Goal: Transaction & Acquisition: Download file/media

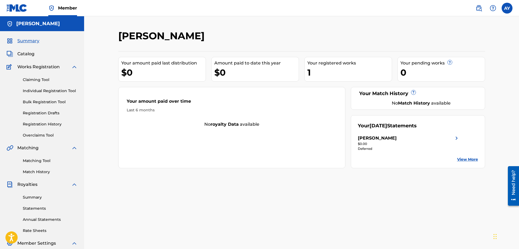
click at [383, 137] on div "[PERSON_NAME]" at bounding box center [377, 138] width 39 height 7
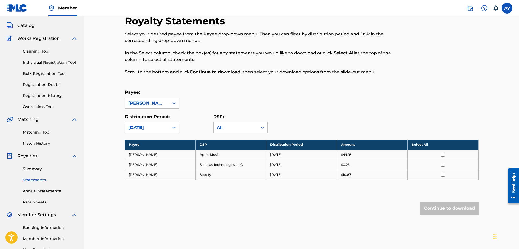
scroll to position [54, 0]
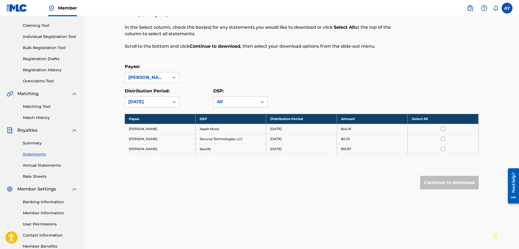
click at [444, 129] on input "checkbox" at bounding box center [443, 129] width 4 height 4
click at [442, 139] on input "checkbox" at bounding box center [443, 139] width 4 height 4
click at [442, 147] on input "checkbox" at bounding box center [443, 149] width 4 height 4
click at [440, 180] on button "Continue to download" at bounding box center [449, 183] width 58 height 14
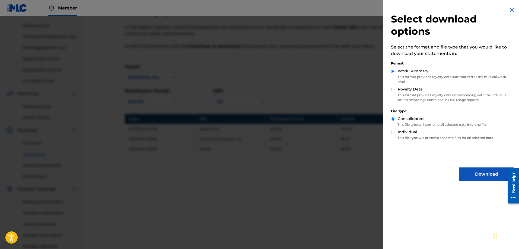
click at [391, 89] on div "Select download options Select the format and file type that you would like to …" at bounding box center [452, 94] width 139 height 188
click at [393, 90] on input "Royalty Detail" at bounding box center [393, 90] width 4 height 4
radio input "true"
click at [393, 72] on input "Work Summary" at bounding box center [393, 72] width 4 height 4
radio input "true"
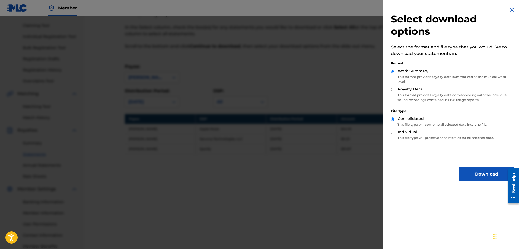
click at [482, 176] on button "Download" at bounding box center [486, 175] width 54 height 14
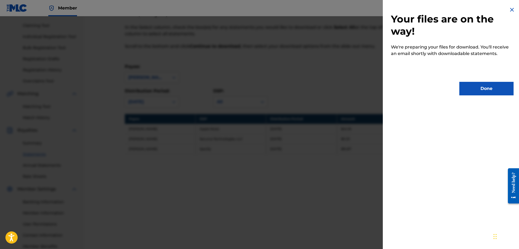
click at [465, 91] on button "Done" at bounding box center [486, 89] width 54 height 14
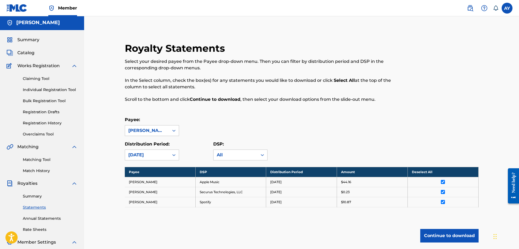
scroll to position [0, 0]
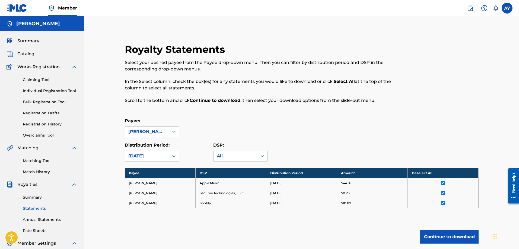
click at [235, 193] on td "Securus Technologies, LLC" at bounding box center [230, 193] width 71 height 10
click at [442, 183] on input "checkbox" at bounding box center [443, 183] width 4 height 4
click at [35, 198] on link "Summary" at bounding box center [50, 198] width 55 height 6
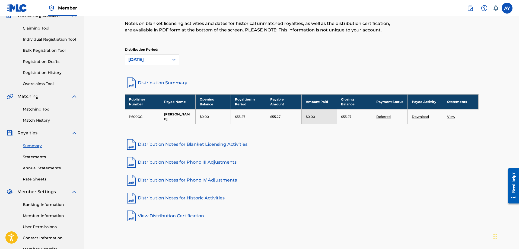
scroll to position [54, 0]
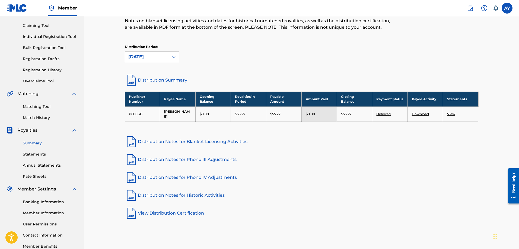
click at [385, 112] on link "Deferred" at bounding box center [383, 114] width 14 height 4
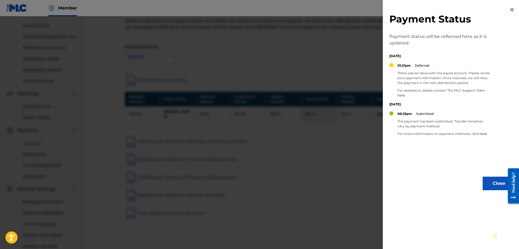
click at [362, 97] on div at bounding box center [259, 140] width 519 height 249
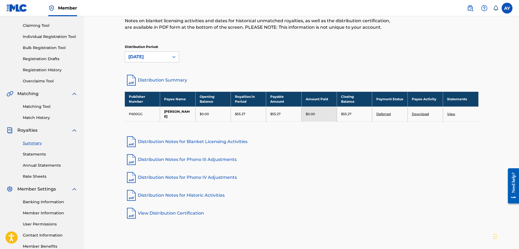
click at [455, 111] on td "View" at bounding box center [460, 114] width 35 height 15
click at [455, 112] on link "View" at bounding box center [451, 114] width 8 height 4
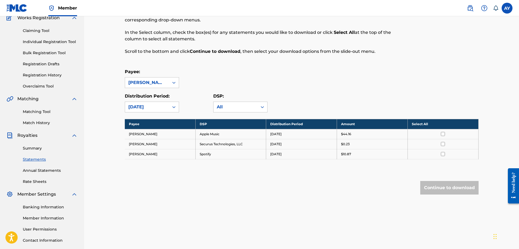
scroll to position [54, 0]
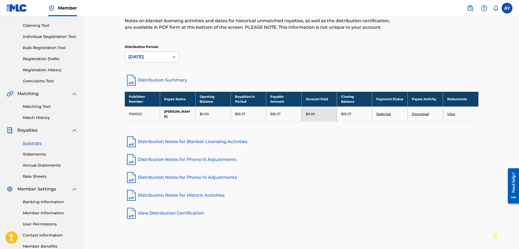
click at [380, 112] on link "Deferred" at bounding box center [383, 114] width 14 height 4
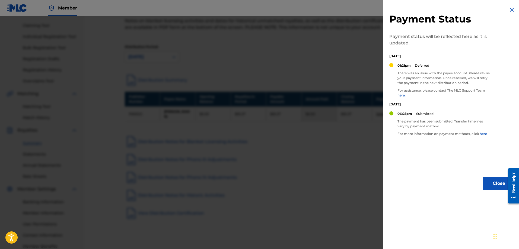
click at [355, 100] on div at bounding box center [259, 140] width 519 height 249
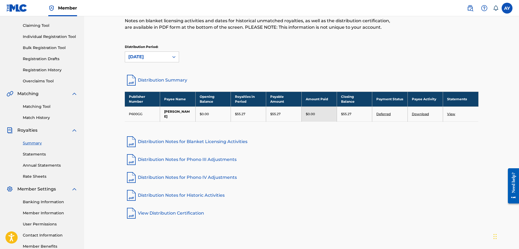
click at [386, 112] on link "Deferred" at bounding box center [383, 114] width 14 height 4
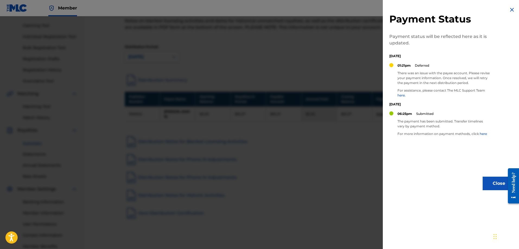
click at [511, 12] on img at bounding box center [512, 10] width 7 height 7
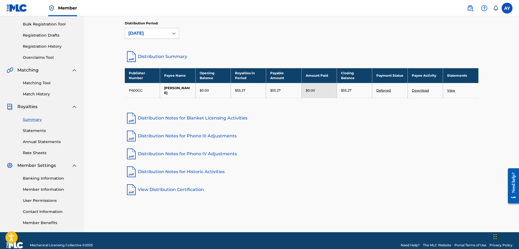
scroll to position [81, 0]
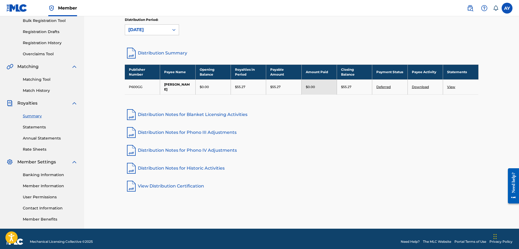
click at [47, 176] on link "Banking Information" at bounding box center [50, 175] width 55 height 6
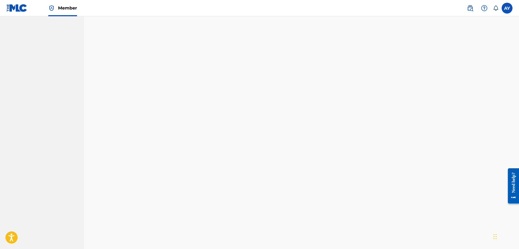
scroll to position [296, 0]
click at [122, 151] on div "Banking and Tax The Banking and Tax tab needs to be fully completed before any …" at bounding box center [301, 74] width 367 height 652
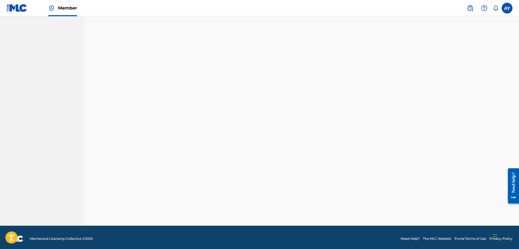
scroll to position [87, 0]
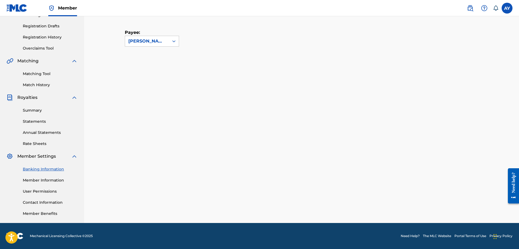
click at [46, 171] on link "Banking Information" at bounding box center [50, 170] width 55 height 6
click at [50, 136] on div "Summary Statements Annual Statements Rate Sheets" at bounding box center [42, 124] width 71 height 46
click at [49, 134] on link "Annual Statements" at bounding box center [50, 133] width 55 height 6
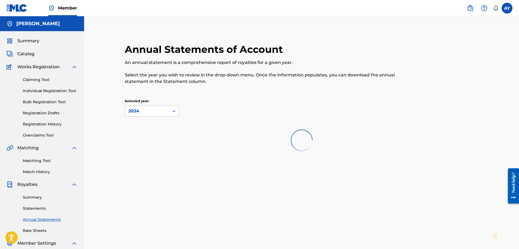
click at [140, 132] on div at bounding box center [302, 140] width 354 height 35
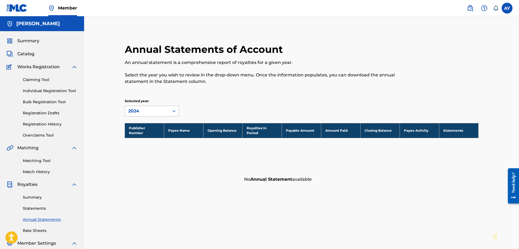
click at [146, 113] on div "2024" at bounding box center [146, 111] width 37 height 7
click at [160, 97] on div "Annual Statements of Account An annual statement is a comprehensive report of r…" at bounding box center [301, 114] width 367 height 142
click at [154, 113] on div "2024" at bounding box center [146, 111] width 37 height 7
click at [142, 125] on div "2024" at bounding box center [152, 124] width 54 height 14
click at [37, 208] on link "Statements" at bounding box center [50, 209] width 55 height 6
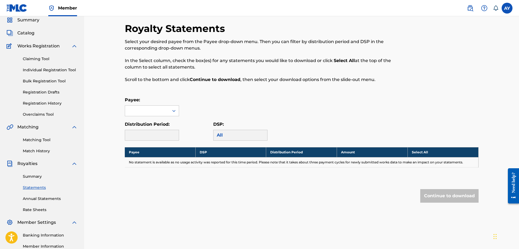
scroll to position [27, 0]
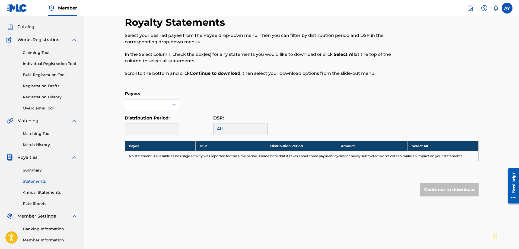
click at [143, 107] on div at bounding box center [147, 105] width 44 height 10
click at [141, 116] on div "[PERSON_NAME]" at bounding box center [152, 117] width 54 height 14
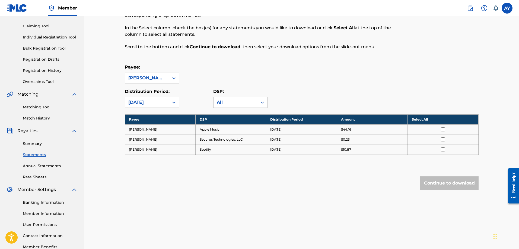
scroll to position [54, 0]
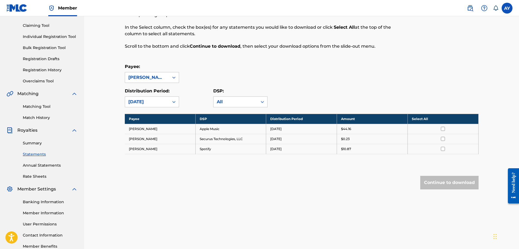
click at [304, 90] on div "Distribution Period: August 2025 DSP: All" at bounding box center [302, 98] width 354 height 20
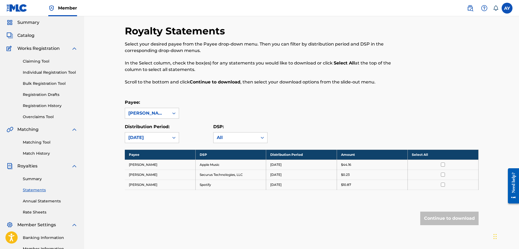
scroll to position [0, 0]
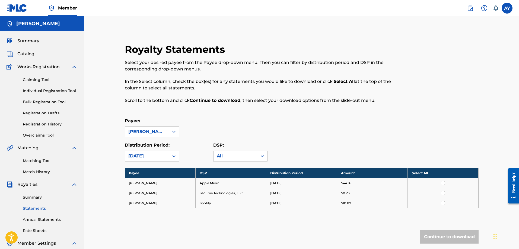
click at [32, 54] on span "Catalog" at bounding box center [25, 54] width 17 height 7
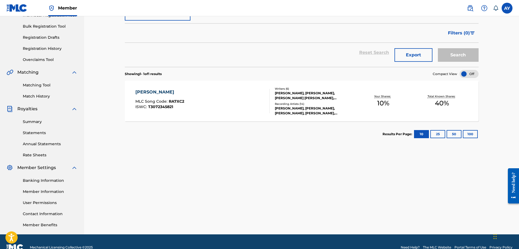
scroll to position [81, 0]
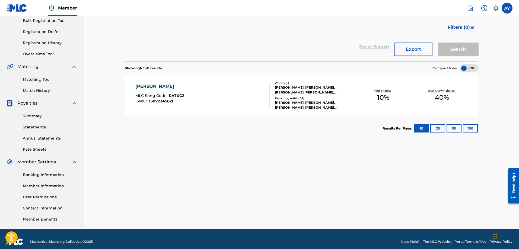
click at [37, 139] on link "Annual Statements" at bounding box center [50, 139] width 55 height 6
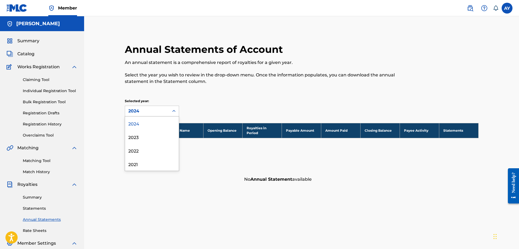
click at [142, 113] on div "2024" at bounding box center [146, 111] width 37 height 7
click at [141, 136] on div "2023" at bounding box center [152, 137] width 54 height 14
click at [142, 113] on div "2023" at bounding box center [146, 111] width 37 height 7
click at [140, 125] on div "2024" at bounding box center [152, 124] width 54 height 14
click at [38, 209] on link "Statements" at bounding box center [50, 209] width 55 height 6
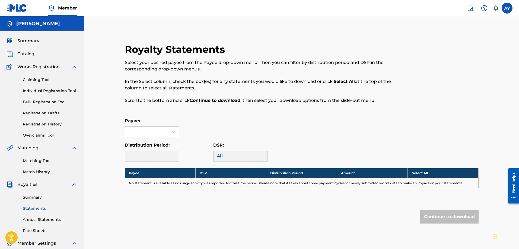
click at [35, 196] on link "Summary" at bounding box center [50, 198] width 55 height 6
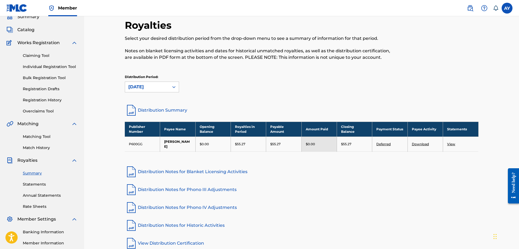
scroll to position [27, 0]
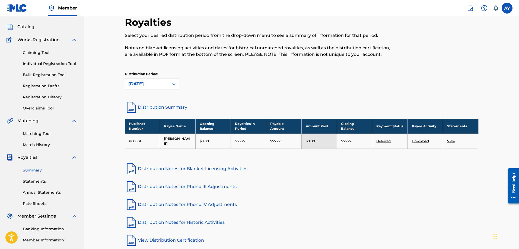
click at [308, 126] on th "Amount Paid" at bounding box center [318, 126] width 35 height 15
click at [379, 139] on link "Deferred" at bounding box center [383, 141] width 14 height 4
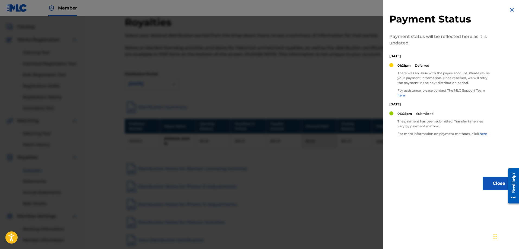
click at [400, 95] on link "here." at bounding box center [401, 95] width 8 height 4
click at [364, 77] on div at bounding box center [259, 140] width 519 height 249
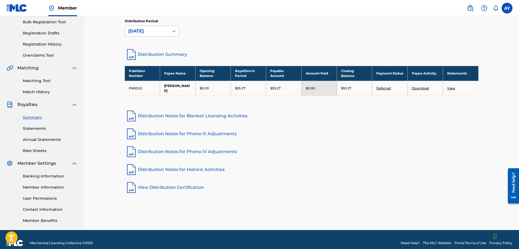
scroll to position [81, 0]
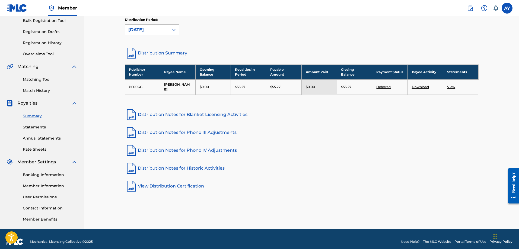
click at [42, 187] on link "Member Information" at bounding box center [50, 186] width 55 height 6
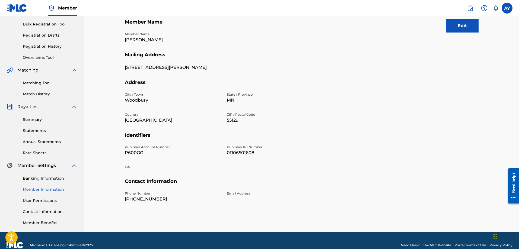
scroll to position [81, 0]
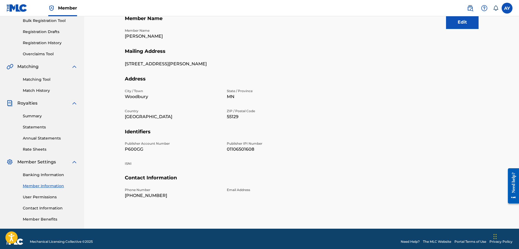
click at [47, 175] on link "Banking Information" at bounding box center [50, 175] width 55 height 6
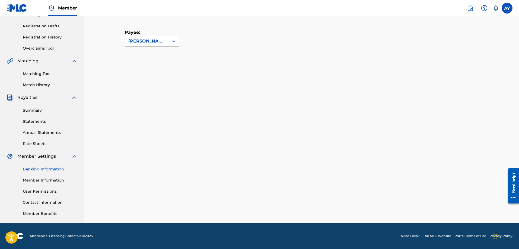
scroll to position [87, 0]
click at [49, 213] on link "Member Benefits" at bounding box center [50, 214] width 55 height 6
click at [41, 121] on link "Statements" at bounding box center [50, 122] width 55 height 6
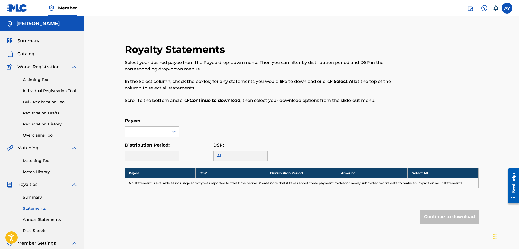
click at [37, 43] on span "Summary" at bounding box center [28, 41] width 22 height 7
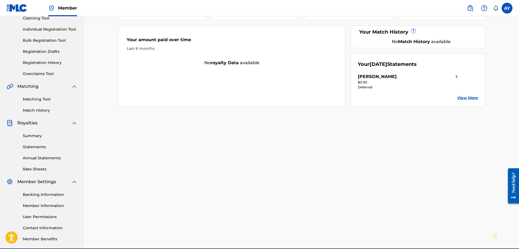
scroll to position [81, 0]
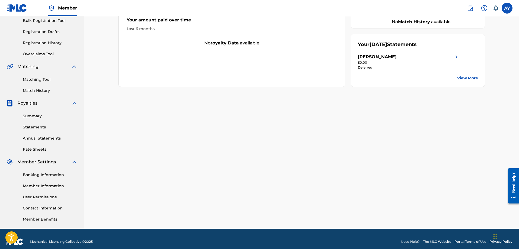
click at [39, 128] on link "Statements" at bounding box center [50, 128] width 55 height 6
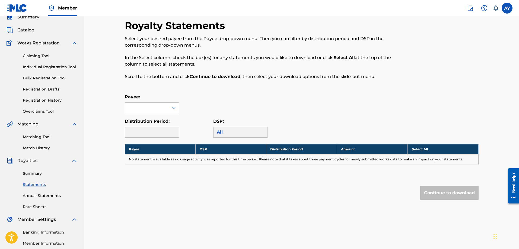
scroll to position [27, 0]
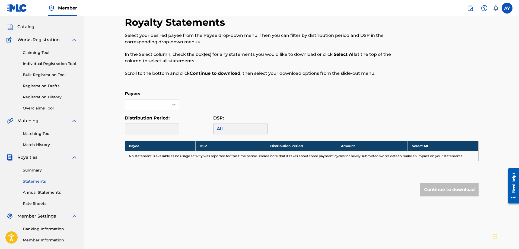
click at [45, 192] on link "Annual Statements" at bounding box center [50, 193] width 55 height 6
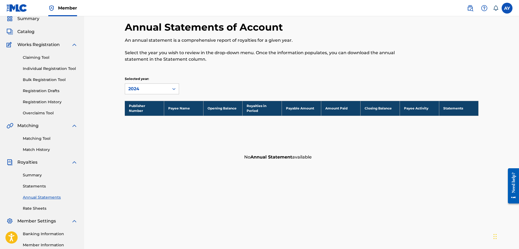
scroll to position [27, 0]
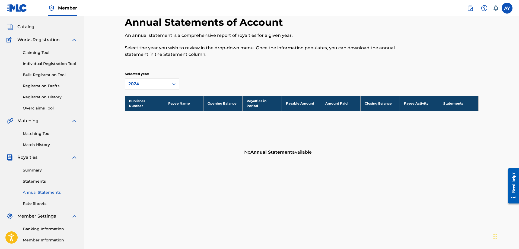
click at [39, 171] on link "Summary" at bounding box center [50, 171] width 55 height 6
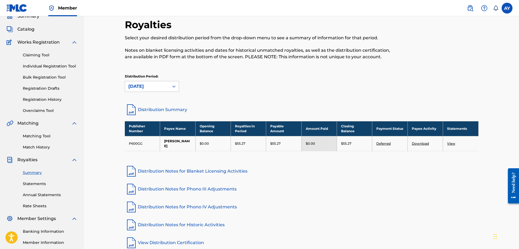
scroll to position [27, 0]
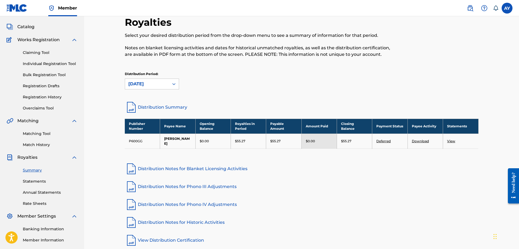
click at [282, 97] on div "Royalties Select your desired distribution period from the drop-down menu to se…" at bounding box center [301, 131] width 367 height 231
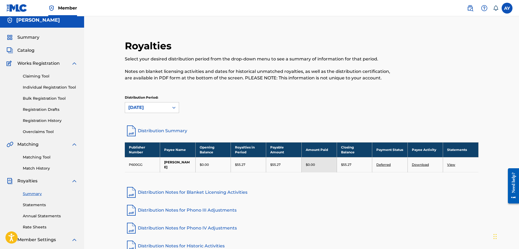
scroll to position [0, 0]
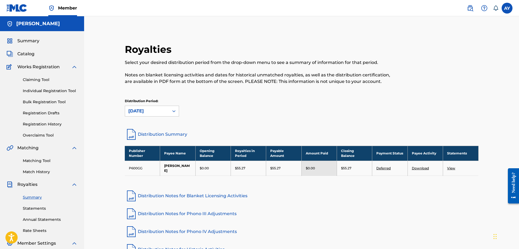
click at [300, 65] on p "Select your desired distribution period from the drop-down menu to see a summar…" at bounding box center [261, 62] width 272 height 7
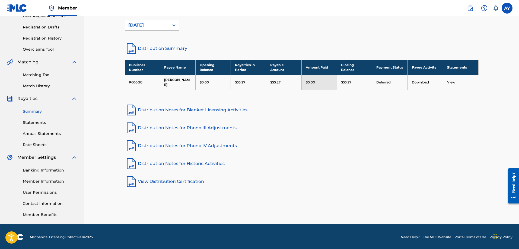
scroll to position [87, 0]
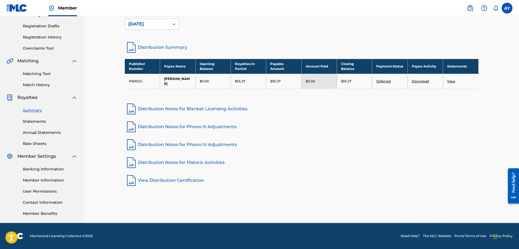
click at [37, 123] on link "Statements" at bounding box center [50, 122] width 55 height 6
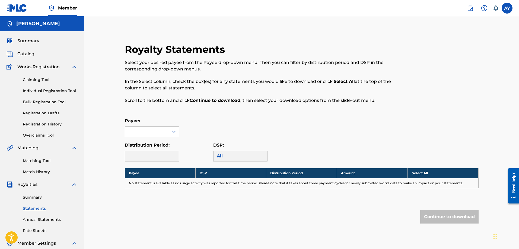
click at [169, 131] on div at bounding box center [174, 132] width 10 height 10
click at [155, 147] on div "[PERSON_NAME]" at bounding box center [152, 144] width 54 height 14
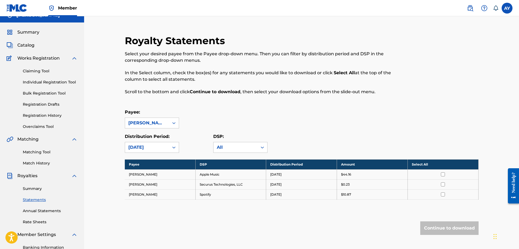
scroll to position [27, 0]
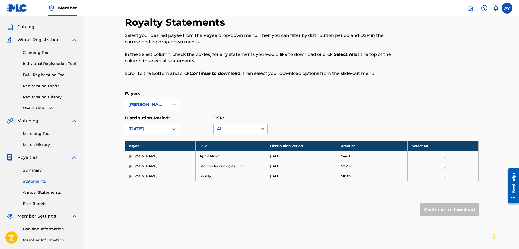
click at [215, 156] on td "Apple Music" at bounding box center [230, 156] width 71 height 10
click at [150, 154] on td "[PERSON_NAME]" at bounding box center [160, 156] width 71 height 10
click at [228, 129] on div "All" at bounding box center [235, 129] width 37 height 7
click at [324, 119] on div "Distribution Period: August 2025 DSP: 4 results available. Use Up and Down to c…" at bounding box center [302, 125] width 354 height 20
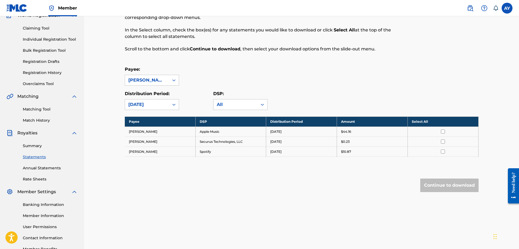
scroll to position [54, 0]
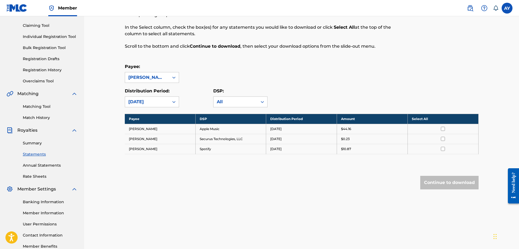
click at [46, 168] on link "Annual Statements" at bounding box center [50, 166] width 55 height 6
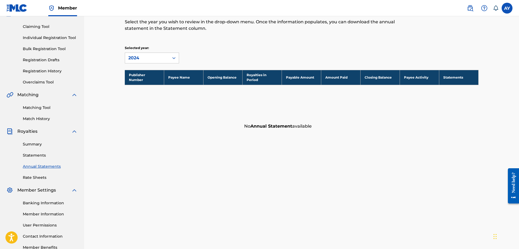
scroll to position [54, 0]
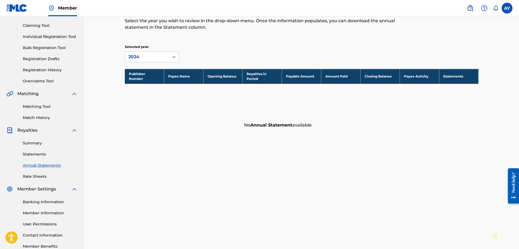
click at [39, 153] on link "Statements" at bounding box center [50, 155] width 55 height 6
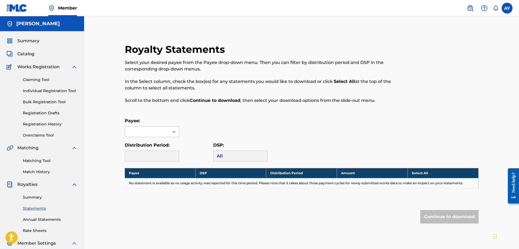
click at [35, 199] on link "Summary" at bounding box center [50, 198] width 55 height 6
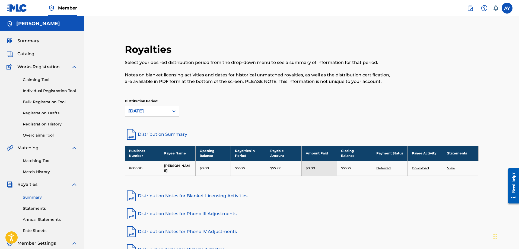
click at [452, 166] on link "View" at bounding box center [451, 168] width 8 height 4
click at [168, 136] on link "Distribution Summary" at bounding box center [302, 134] width 354 height 13
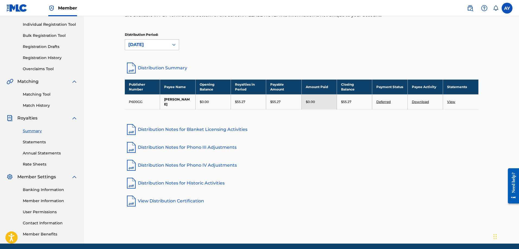
scroll to position [81, 0]
